Goal: Transaction & Acquisition: Purchase product/service

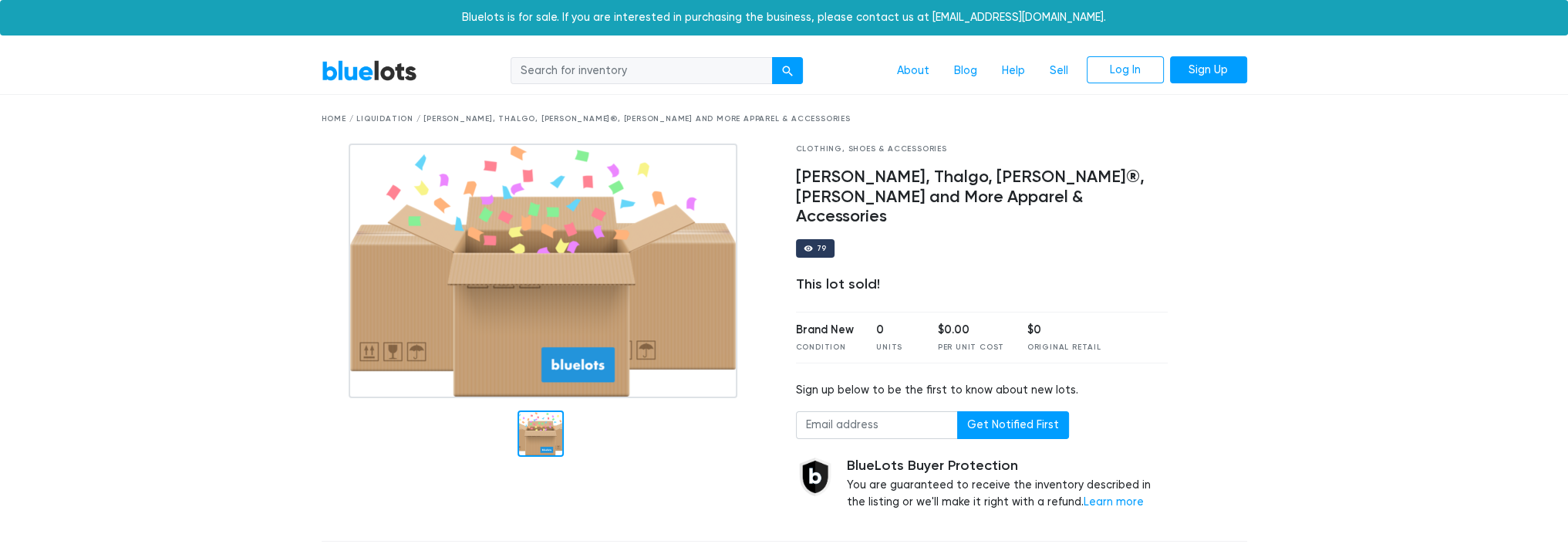
click at [377, 75] on link "BlueLots" at bounding box center [369, 71] width 95 height 22
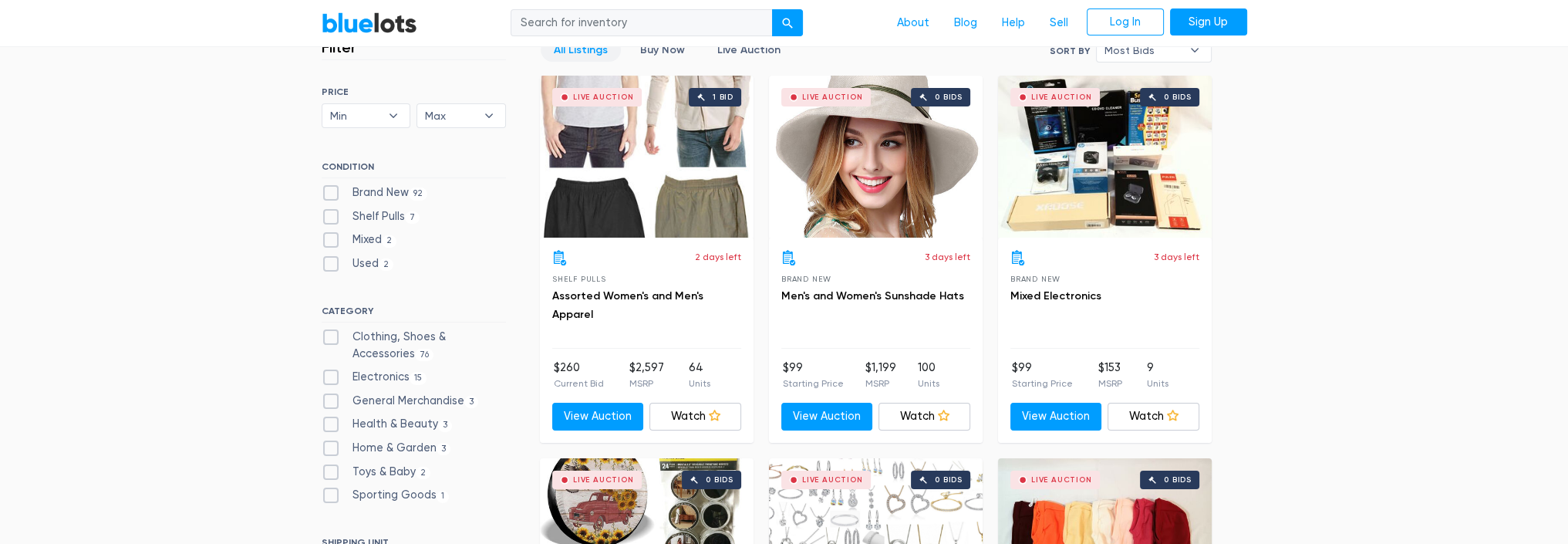
scroll to position [463, 0]
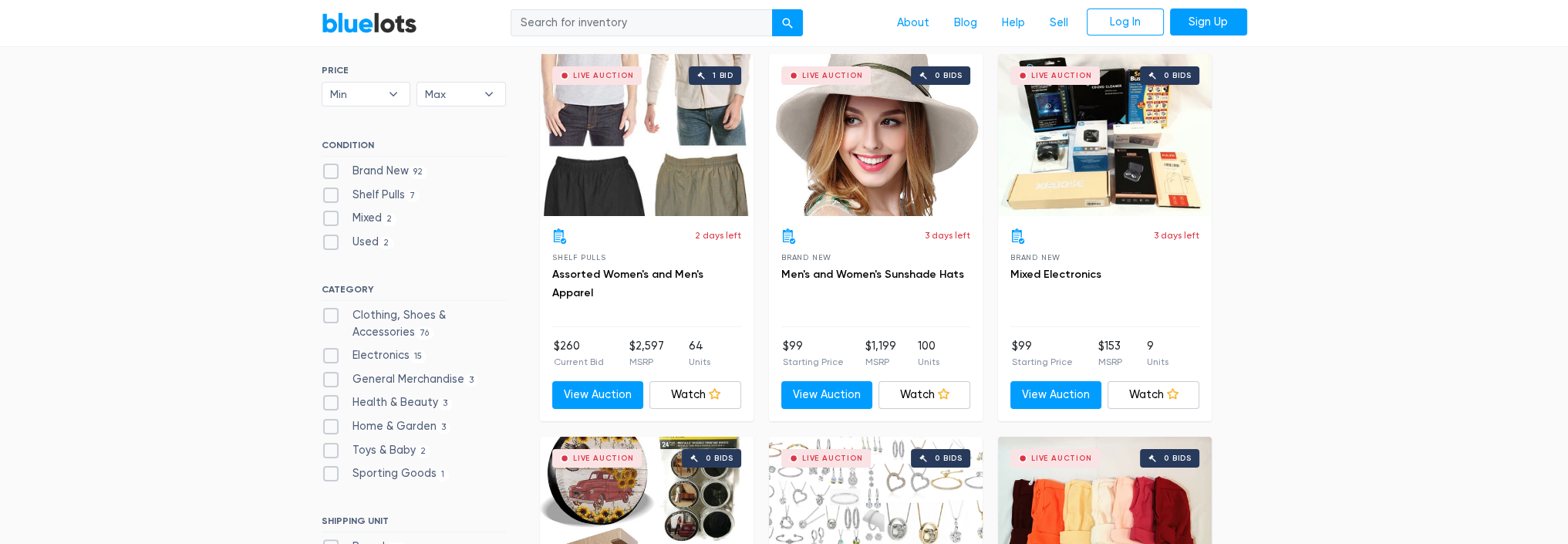
click at [404, 399] on label "Health & Beauty 3" at bounding box center [387, 402] width 131 height 17
click at [331, 399] on Beauty"] "Health & Beauty 3" at bounding box center [327, 399] width 10 height 10
checkbox Beauty"] "true"
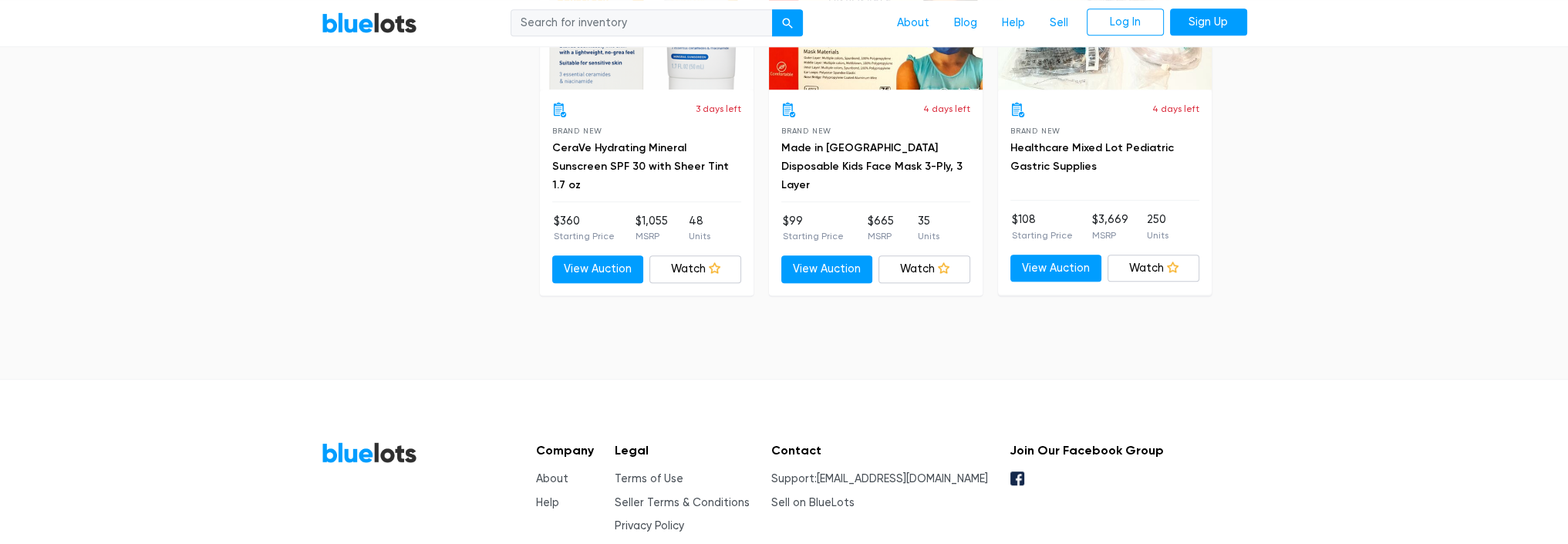
scroll to position [1418, 0]
